Goal: Task Accomplishment & Management: Manage account settings

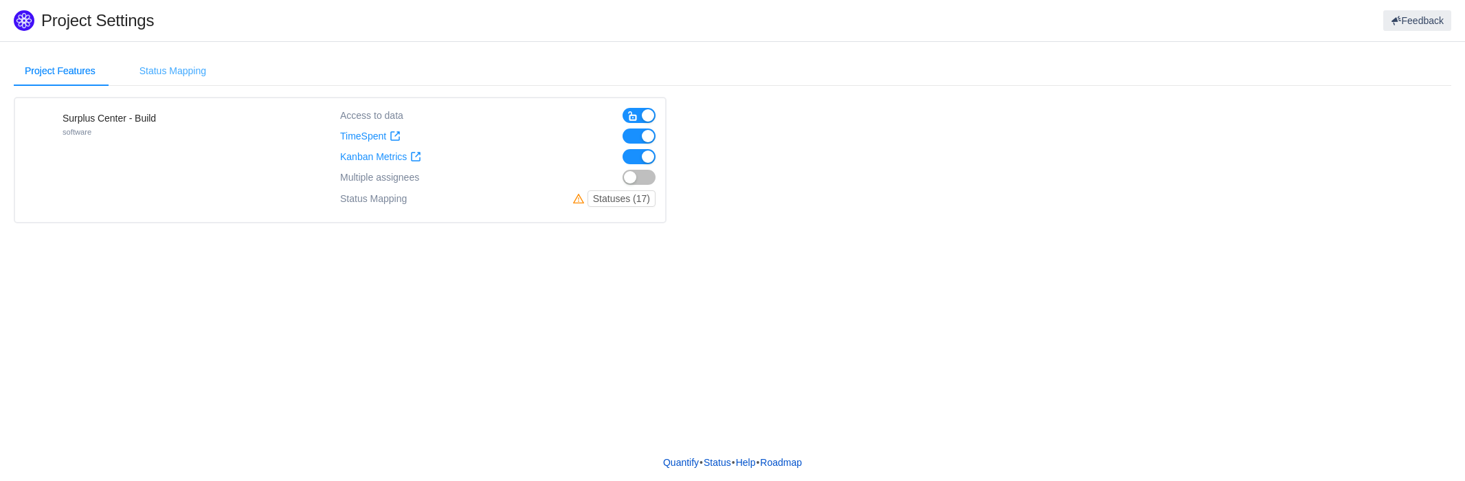
click at [161, 56] on div "Status Mapping" at bounding box center [172, 71] width 89 height 31
